Goal: Task Accomplishment & Management: Manage account settings

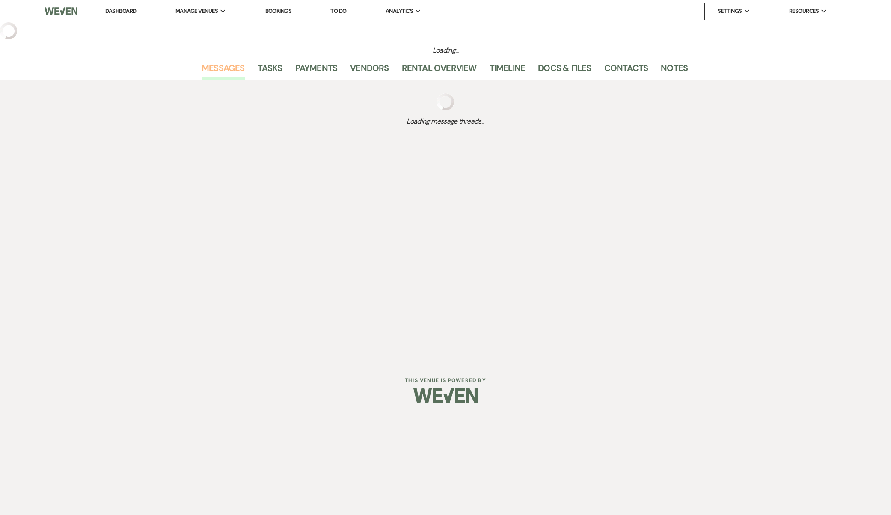
click at [234, 61] on link "Messages" at bounding box center [222, 70] width 43 height 19
click at [199, 9] on span "Manage Venues" at bounding box center [196, 11] width 42 height 9
click at [207, 23] on link "SPAF" at bounding box center [219, 28] width 86 height 17
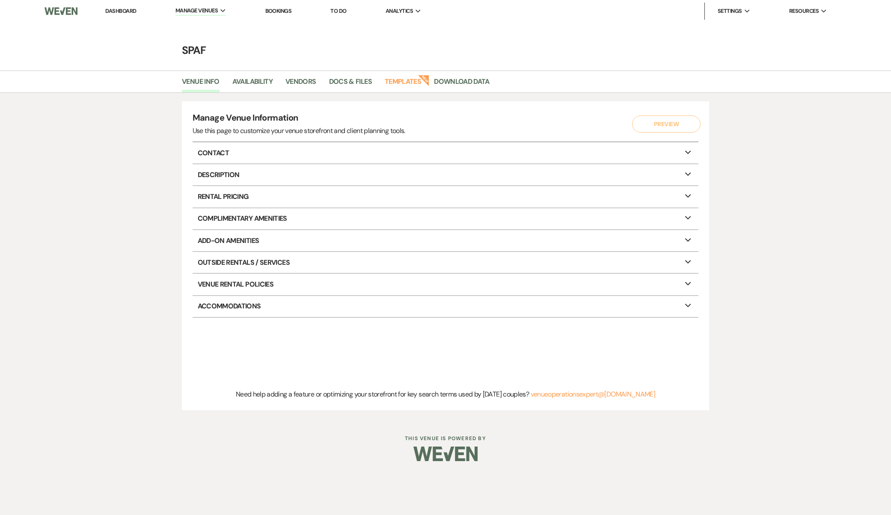
click at [128, 12] on link "Dashboard" at bounding box center [120, 10] width 31 height 7
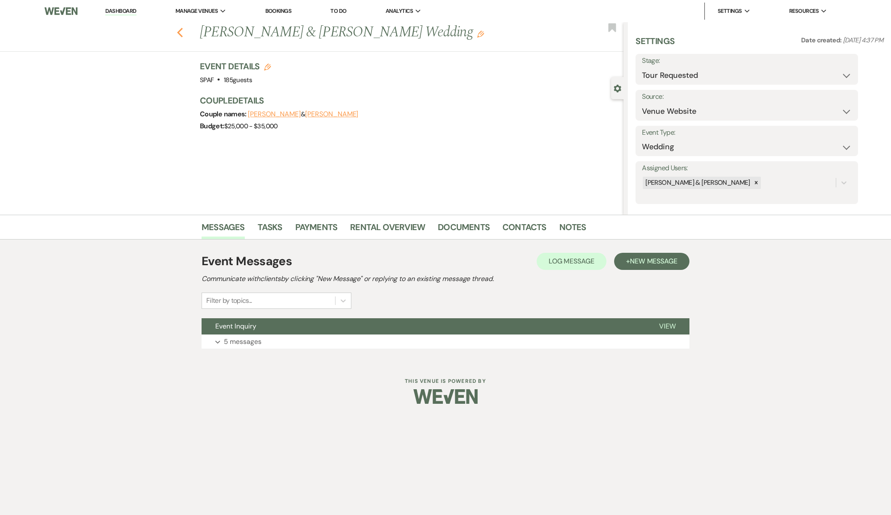
click at [180, 32] on icon "Previous" at bounding box center [180, 32] width 6 height 10
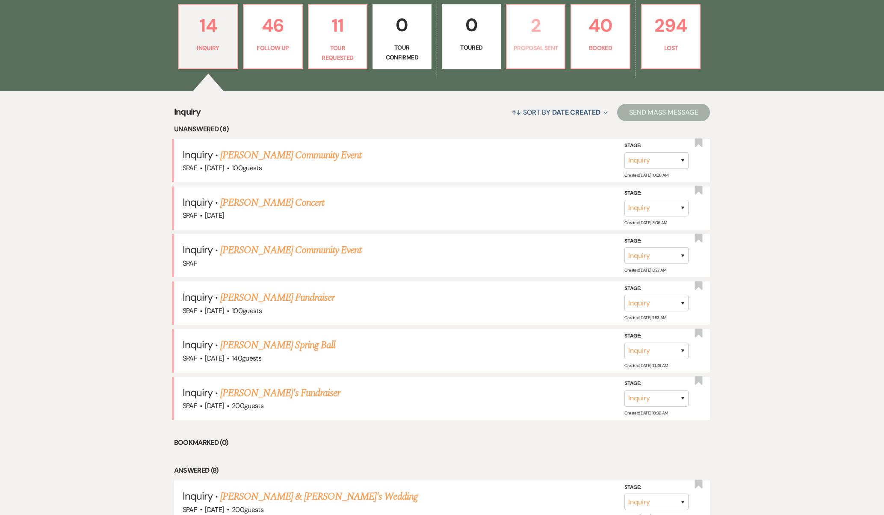
scroll to position [285, 0]
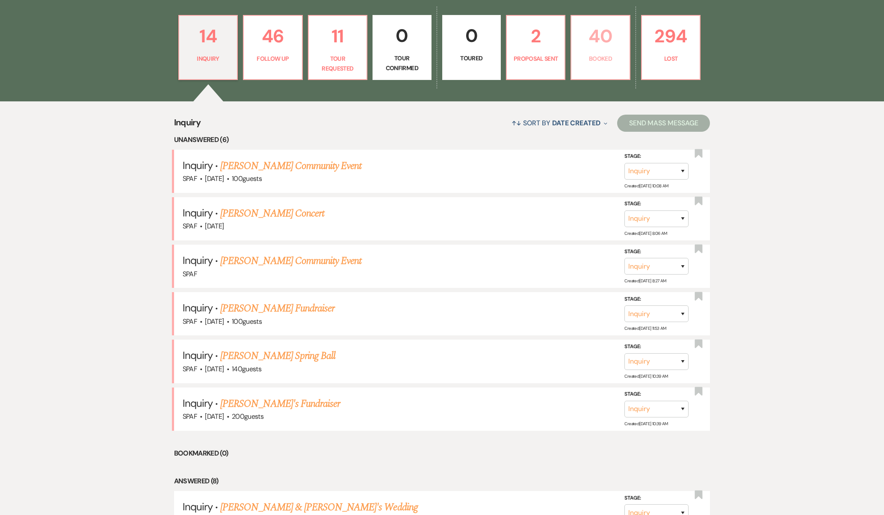
click at [584, 54] on p "Booked" at bounding box center [600, 58] width 47 height 9
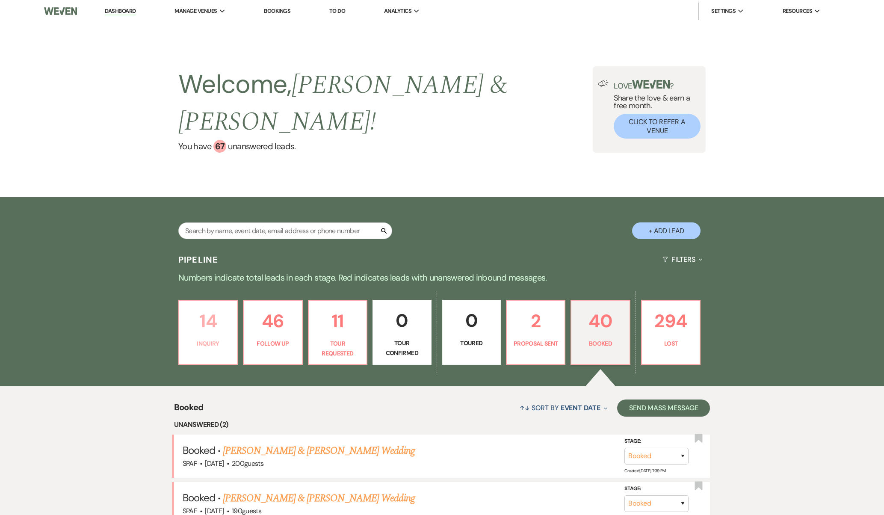
click at [197, 339] on p "Inquiry" at bounding box center [207, 343] width 47 height 9
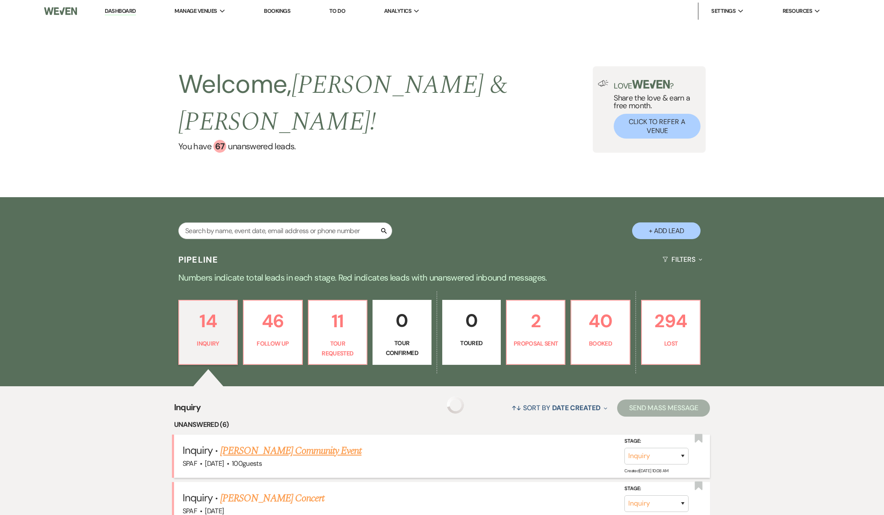
click at [286, 443] on link "[PERSON_NAME] Community Event" at bounding box center [290, 450] width 141 height 15
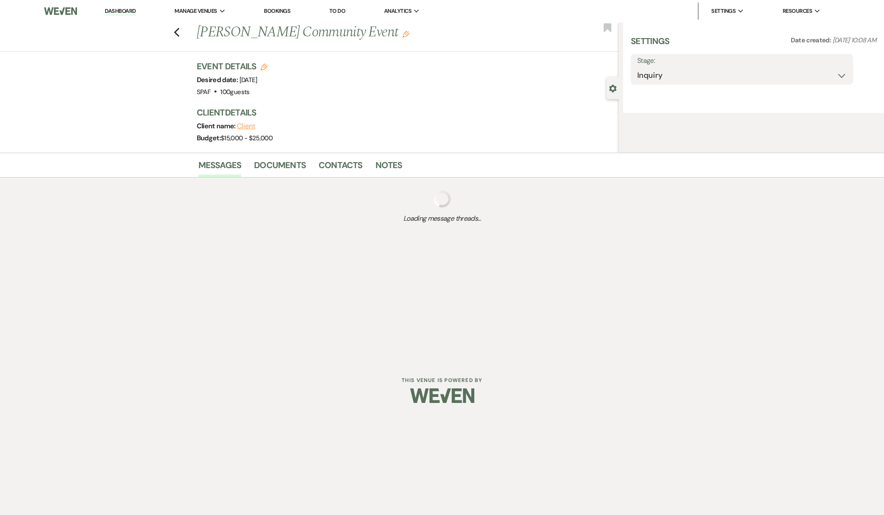
select select "5"
select select "7"
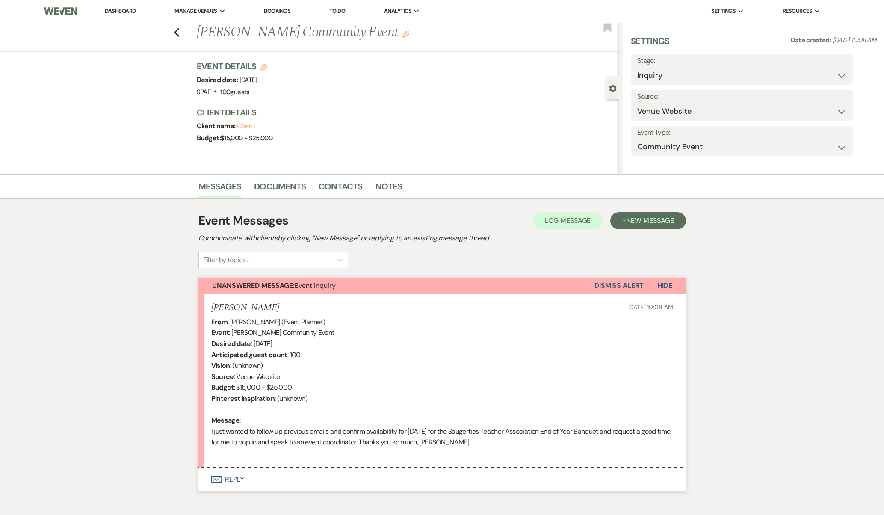
scroll to position [40, 0]
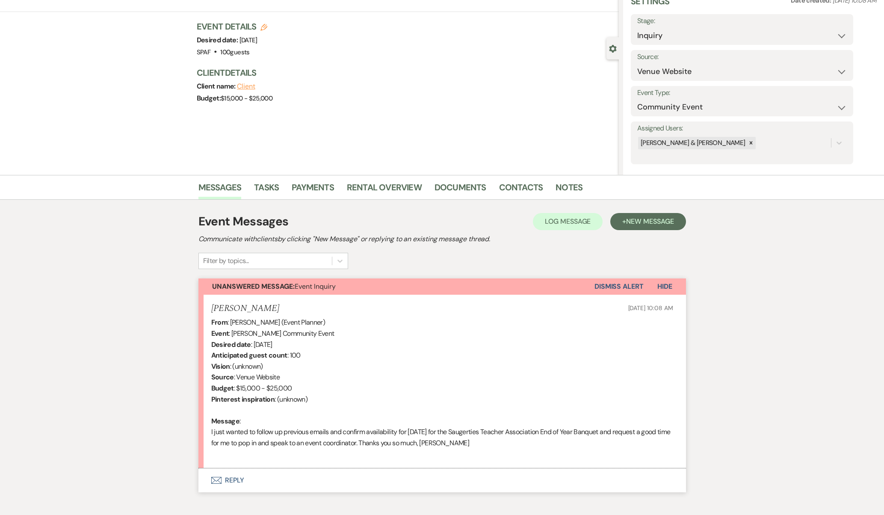
click at [239, 480] on button "Envelope Reply" at bounding box center [442, 480] width 488 height 24
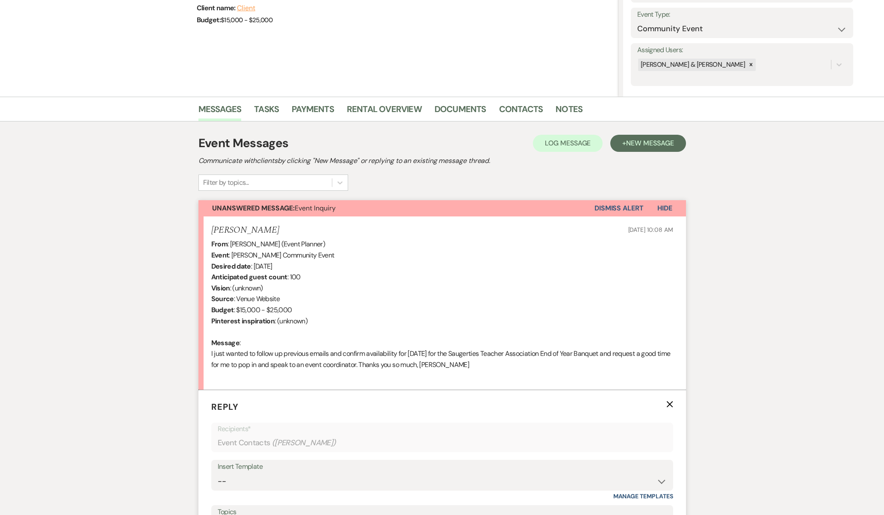
scroll to position [0, 0]
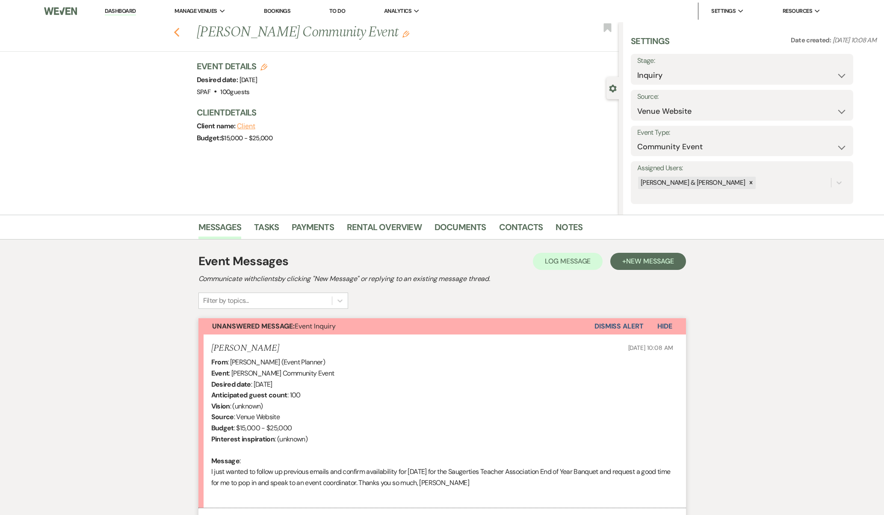
click at [179, 33] on use "button" at bounding box center [177, 32] width 6 height 9
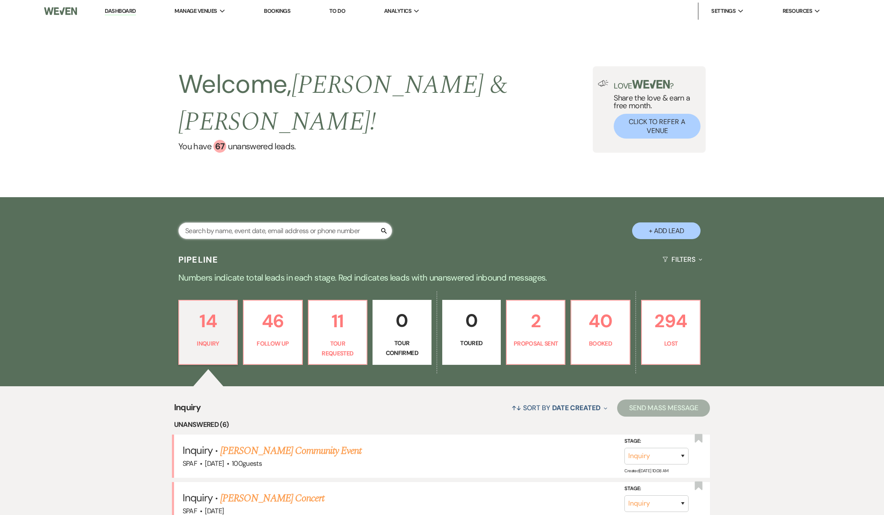
click at [294, 222] on input "text" at bounding box center [285, 230] width 214 height 17
type input "[PERSON_NAME]"
select select "2"
select select "9"
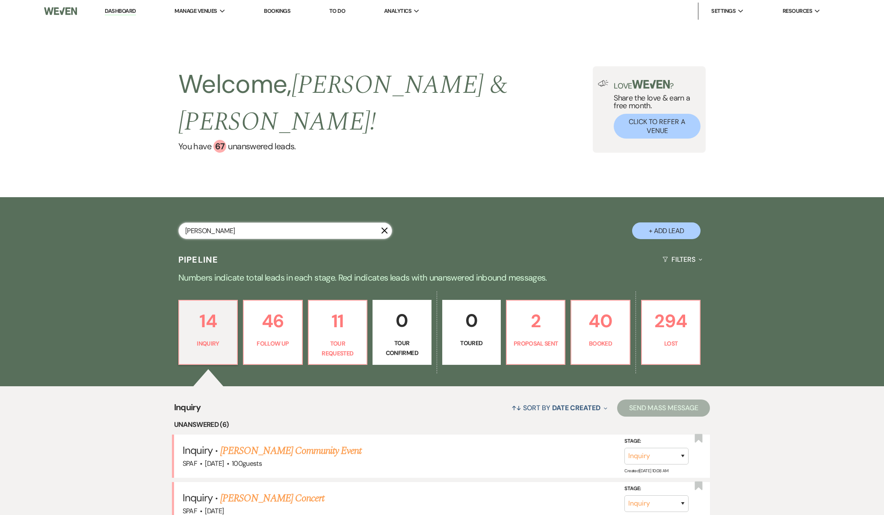
select select "8"
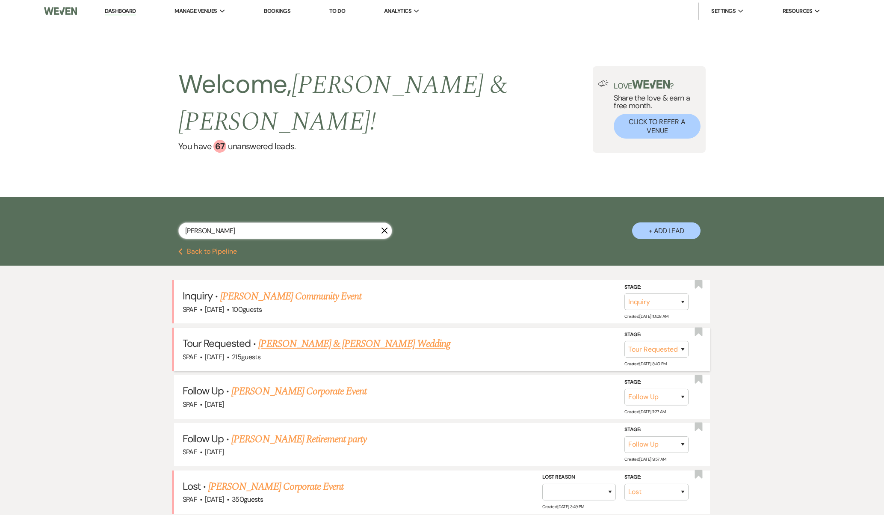
type input "[PERSON_NAME]"
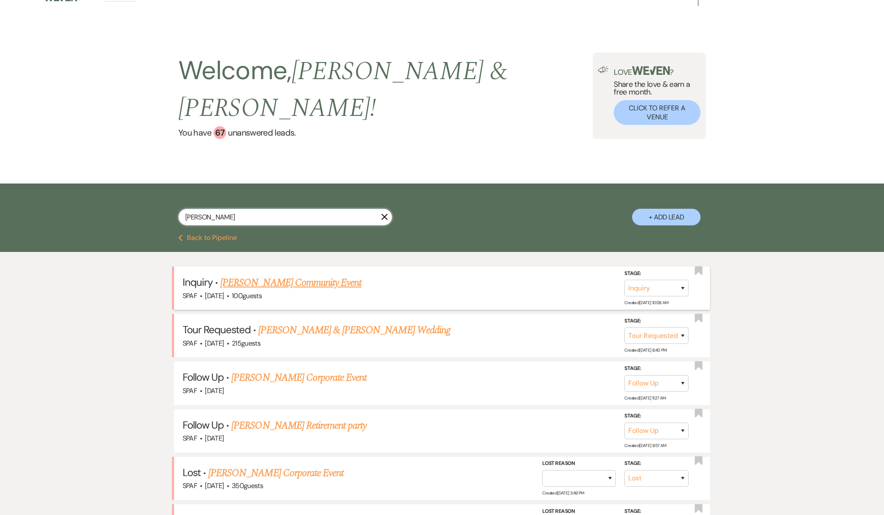
select select "2"
select select "9"
select select "8"
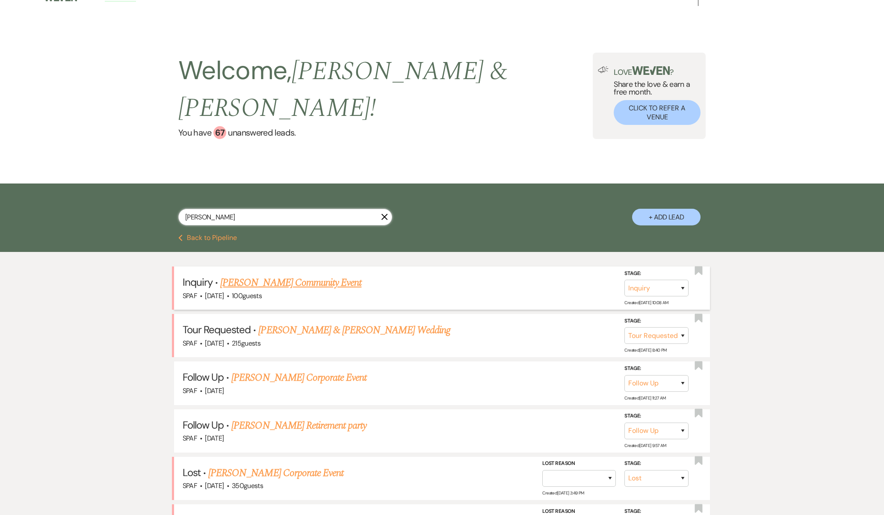
select select "8"
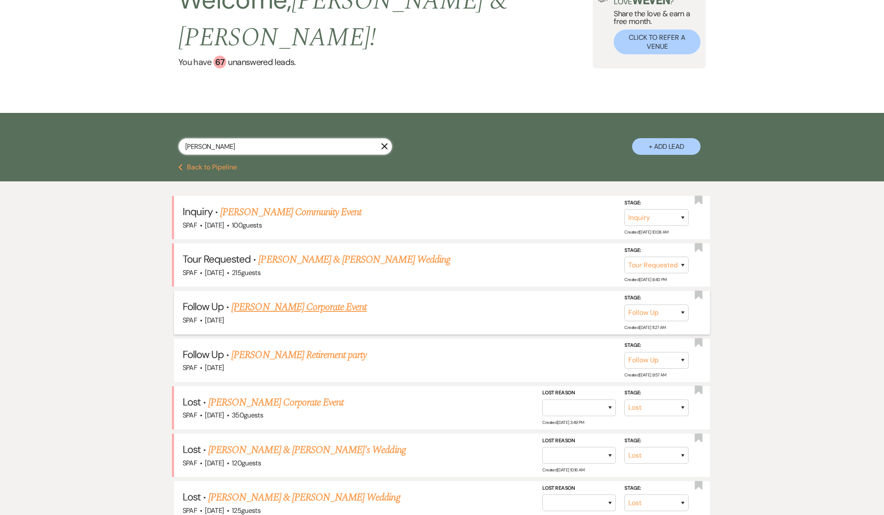
type input "[PERSON_NAME]"
click at [320, 299] on link "[PERSON_NAME] Corporate Event" at bounding box center [298, 306] width 135 height 15
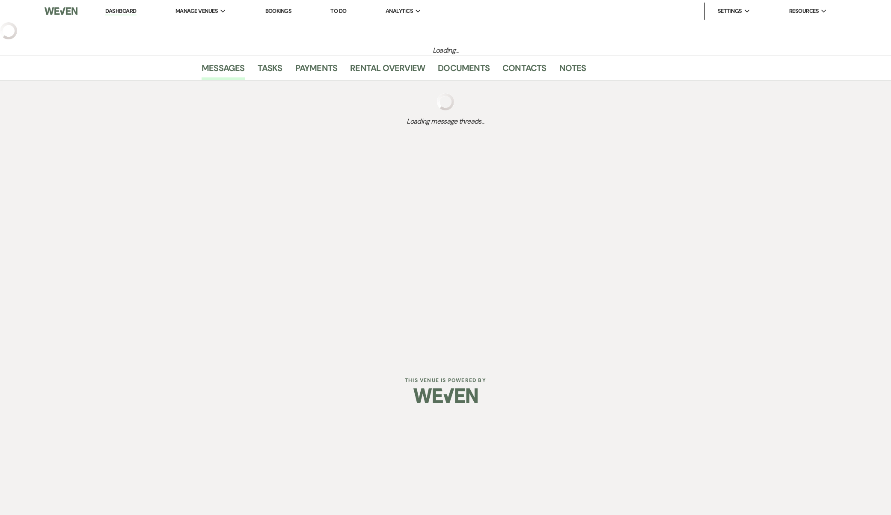
select select "9"
select select "5"
select select "9"
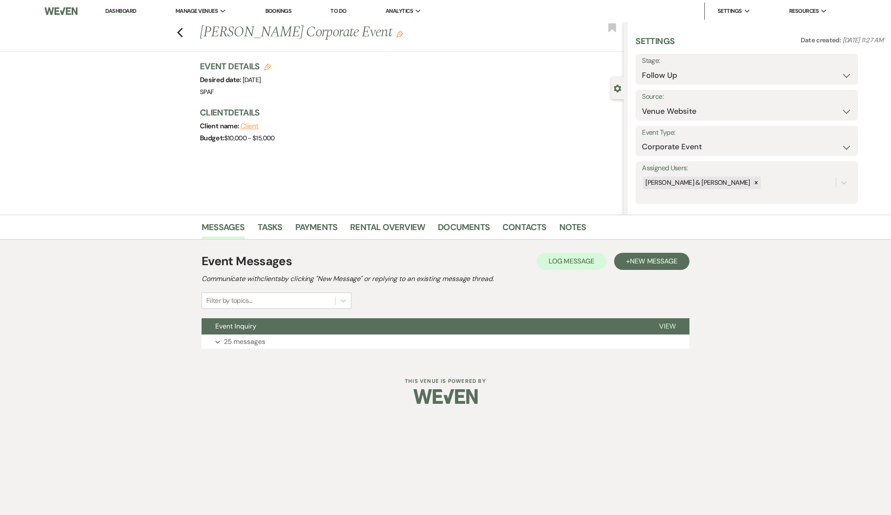
click at [324, 364] on div "Dashboard Manage Venues Expand SPAF Bookings To Do Analytics Expand SPAF Settin…" at bounding box center [445, 208] width 891 height 417
click at [322, 330] on button "Event Inquiry" at bounding box center [423, 326] width 444 height 16
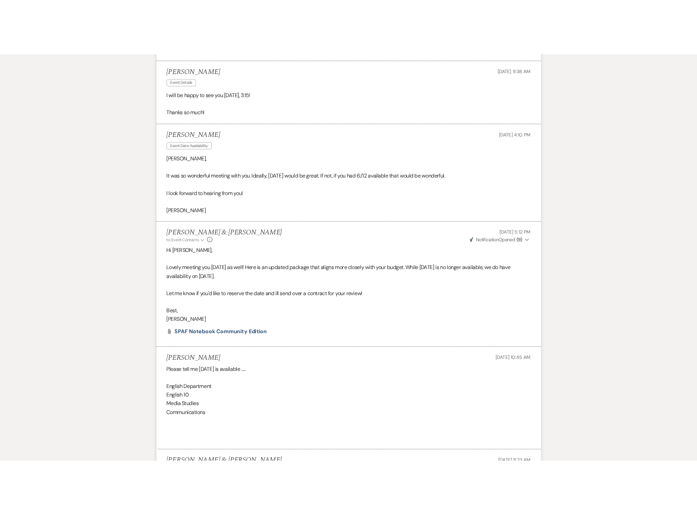
scroll to position [1479, 0]
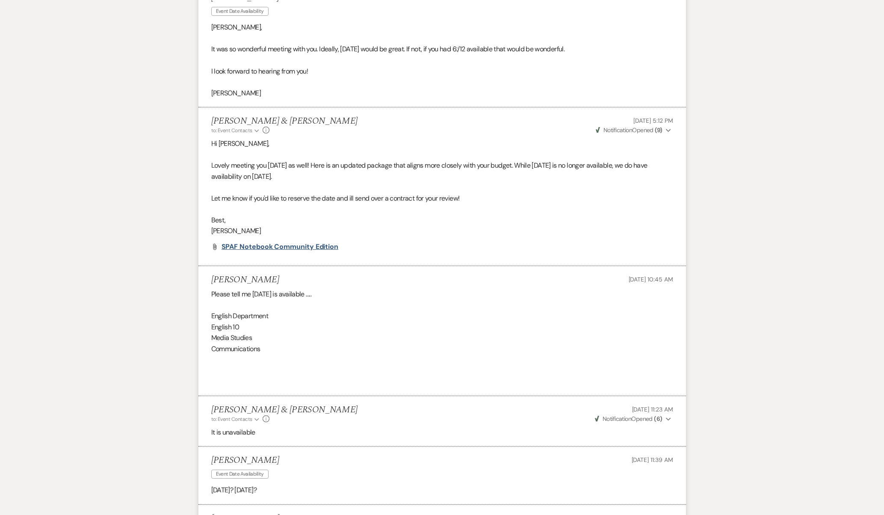
click at [287, 242] on span "SPAF Notebook Community Edition" at bounding box center [280, 246] width 117 height 9
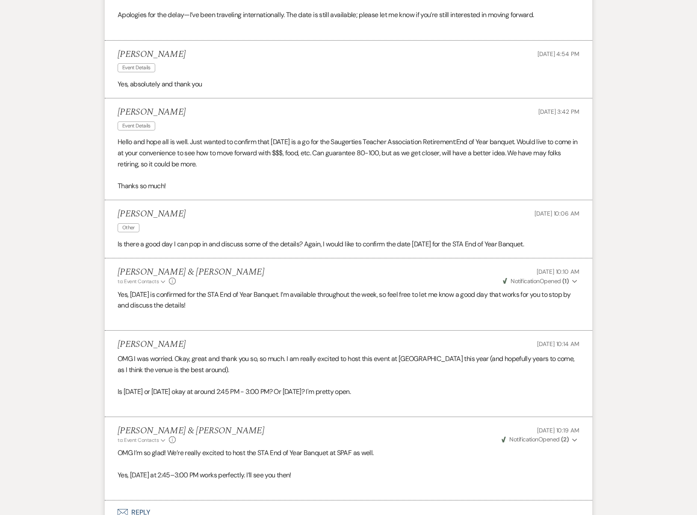
scroll to position [2235, 0]
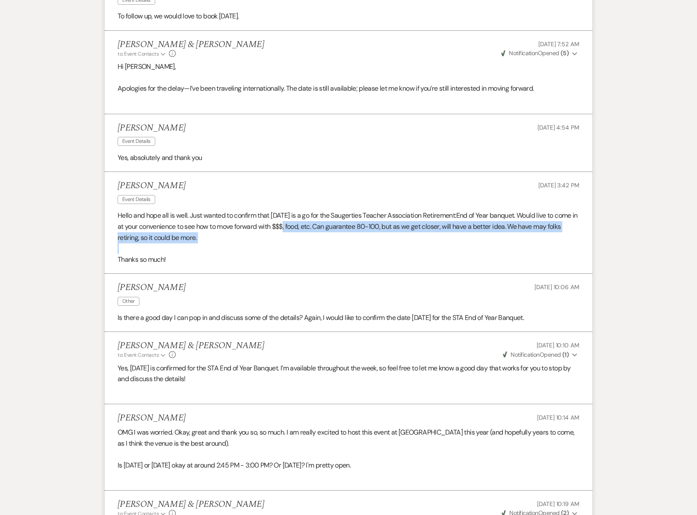
drag, startPoint x: 299, startPoint y: 181, endPoint x: 406, endPoint y: 200, distance: 108.7
click at [406, 210] on div "Hello and hope all is well. Just wanted to confirm that [DATE] is a go for the …" at bounding box center [349, 237] width 462 height 55
click at [406, 243] on p at bounding box center [349, 248] width 462 height 11
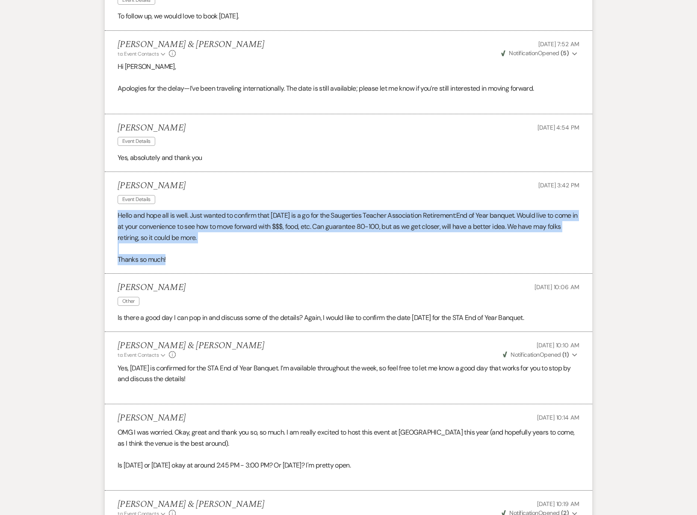
drag, startPoint x: 263, startPoint y: 207, endPoint x: 114, endPoint y: 170, distance: 153.3
click at [114, 172] on li "[PERSON_NAME] Event Details [DATE] 3:42 PM Hello and hope all is well. Just wan…" at bounding box center [349, 223] width 488 height 102
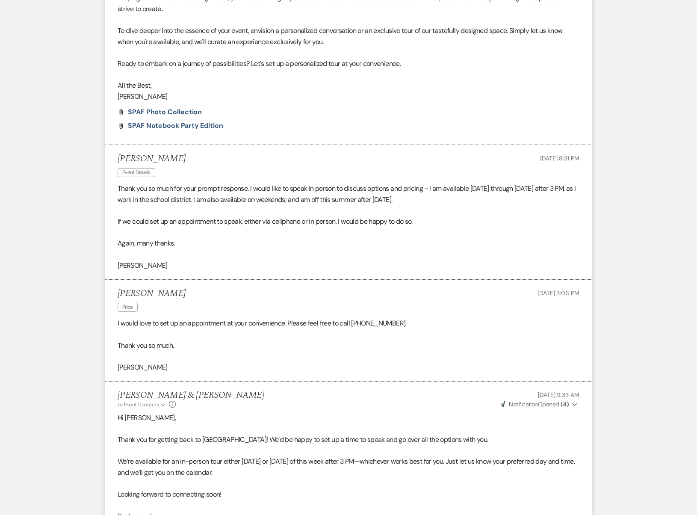
scroll to position [125, 0]
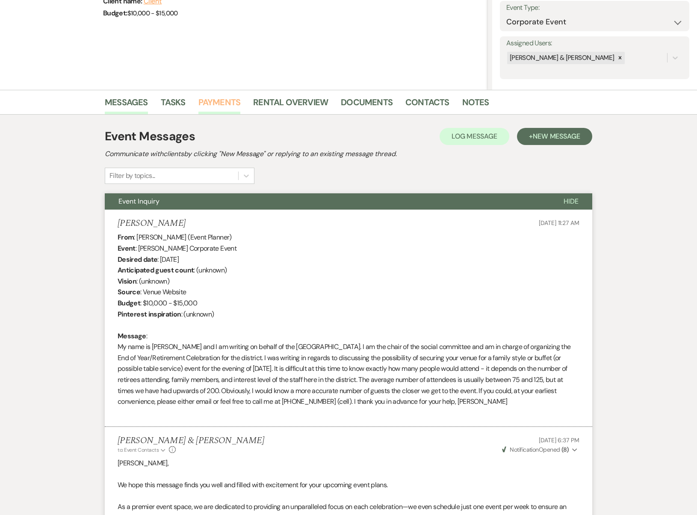
click at [229, 101] on link "Payments" at bounding box center [219, 104] width 42 height 19
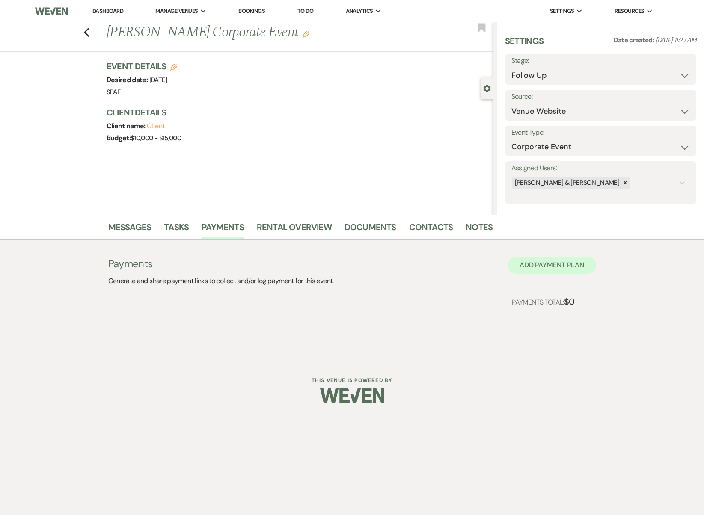
click at [525, 266] on button "Add Payment Plan" at bounding box center [551, 265] width 89 height 17
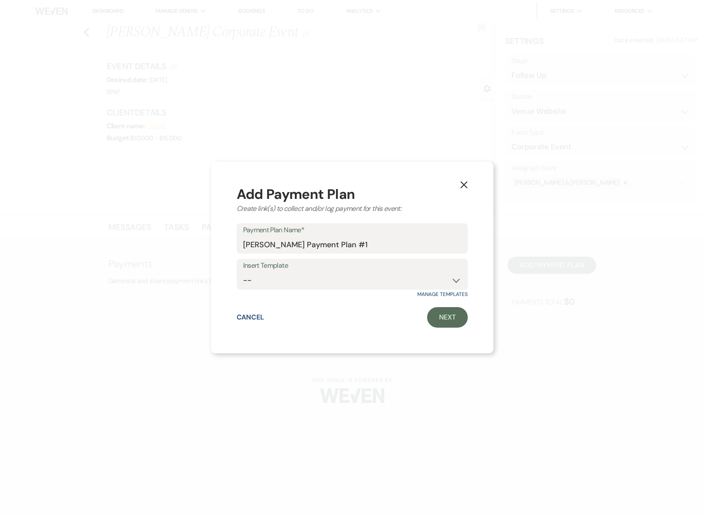
click at [464, 254] on div "Payment Plan Name* [PERSON_NAME] Payment Plan #1" at bounding box center [352, 238] width 231 height 31
click at [461, 183] on icon "X" at bounding box center [464, 185] width 8 height 8
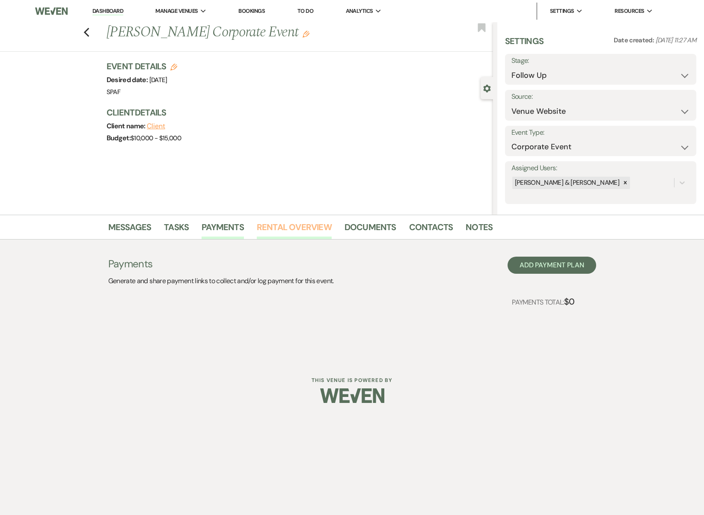
click at [293, 225] on link "Rental Overview" at bounding box center [294, 229] width 75 height 19
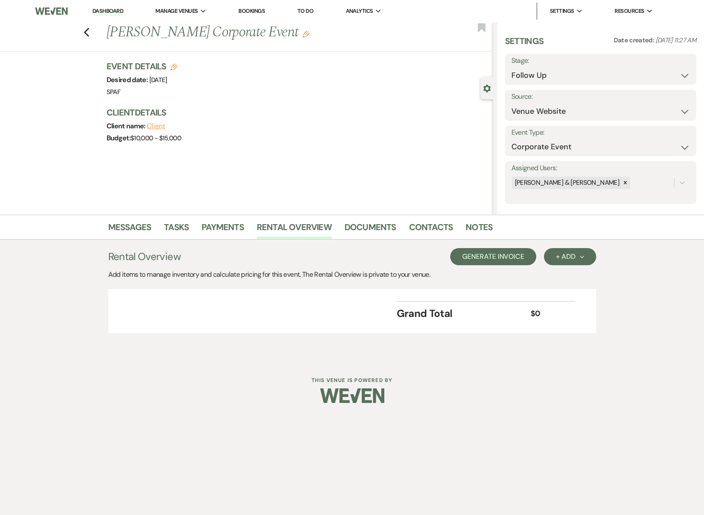
click at [509, 254] on button "Generate Invoice" at bounding box center [493, 256] width 86 height 17
click at [524, 259] on button "Cancel" at bounding box center [522, 256] width 51 height 17
click at [272, 291] on div "Grand Total $0" at bounding box center [352, 311] width 488 height 44
click at [190, 313] on div "Grand Total $0" at bounding box center [352, 311] width 445 height 20
click at [143, 226] on link "Messages" at bounding box center [129, 229] width 43 height 19
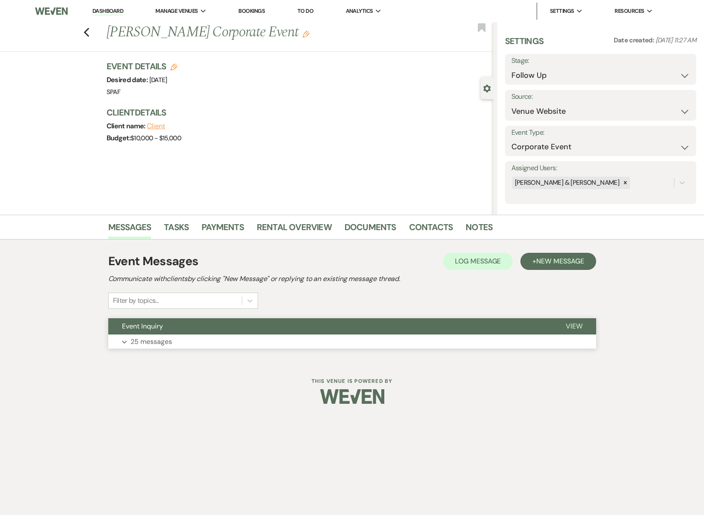
click at [252, 335] on button "Expand 25 messages" at bounding box center [352, 342] width 488 height 15
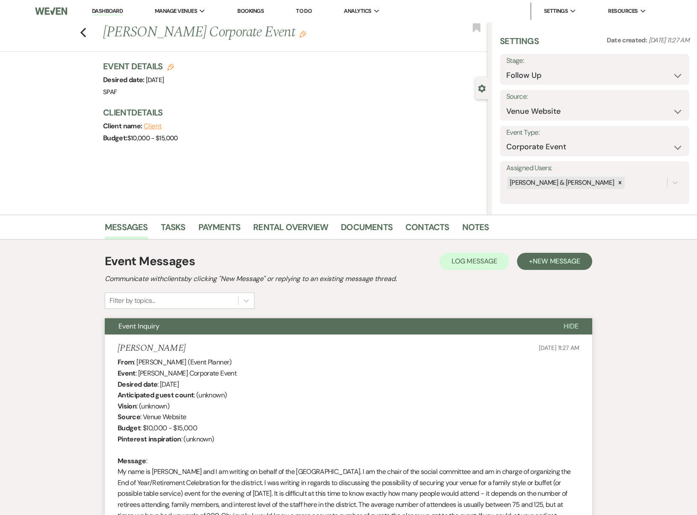
click at [162, 126] on button "Client" at bounding box center [153, 126] width 18 height 7
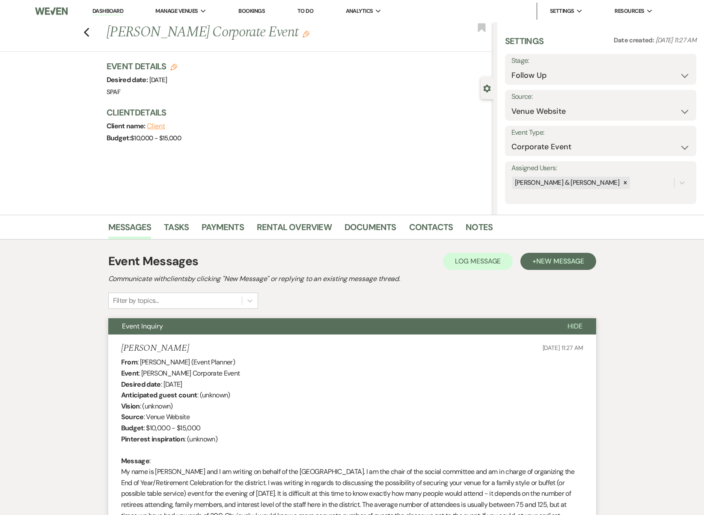
select select "1"
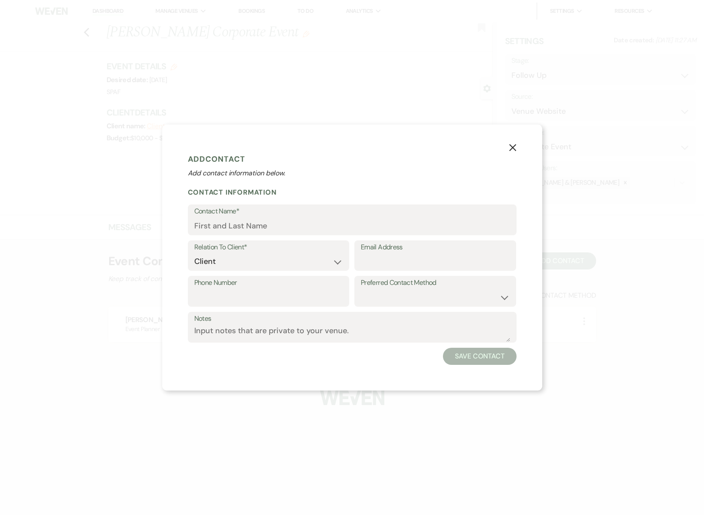
click at [437, 83] on div "X Add Contact Add contact information below. Contact Information Contact Name* …" at bounding box center [352, 257] width 704 height 515
click at [516, 149] on button "X" at bounding box center [512, 147] width 13 height 15
